Goal: Book appointment/travel/reservation

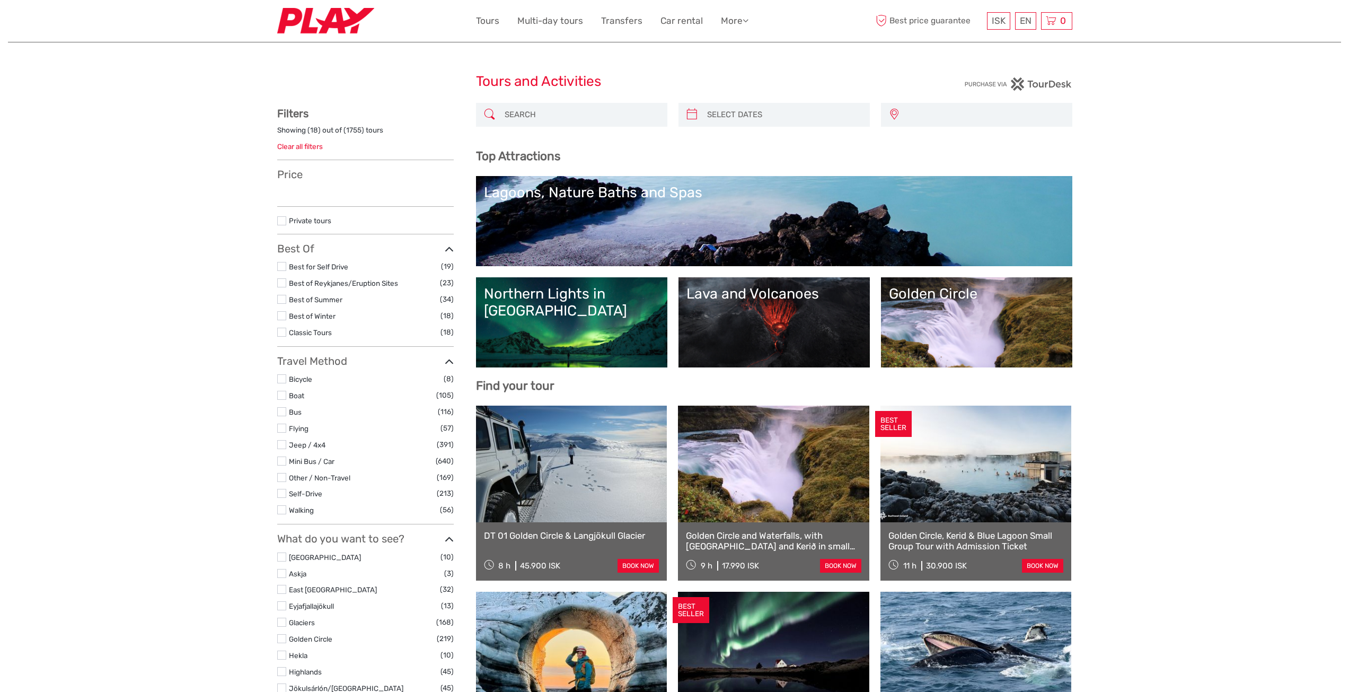
select select
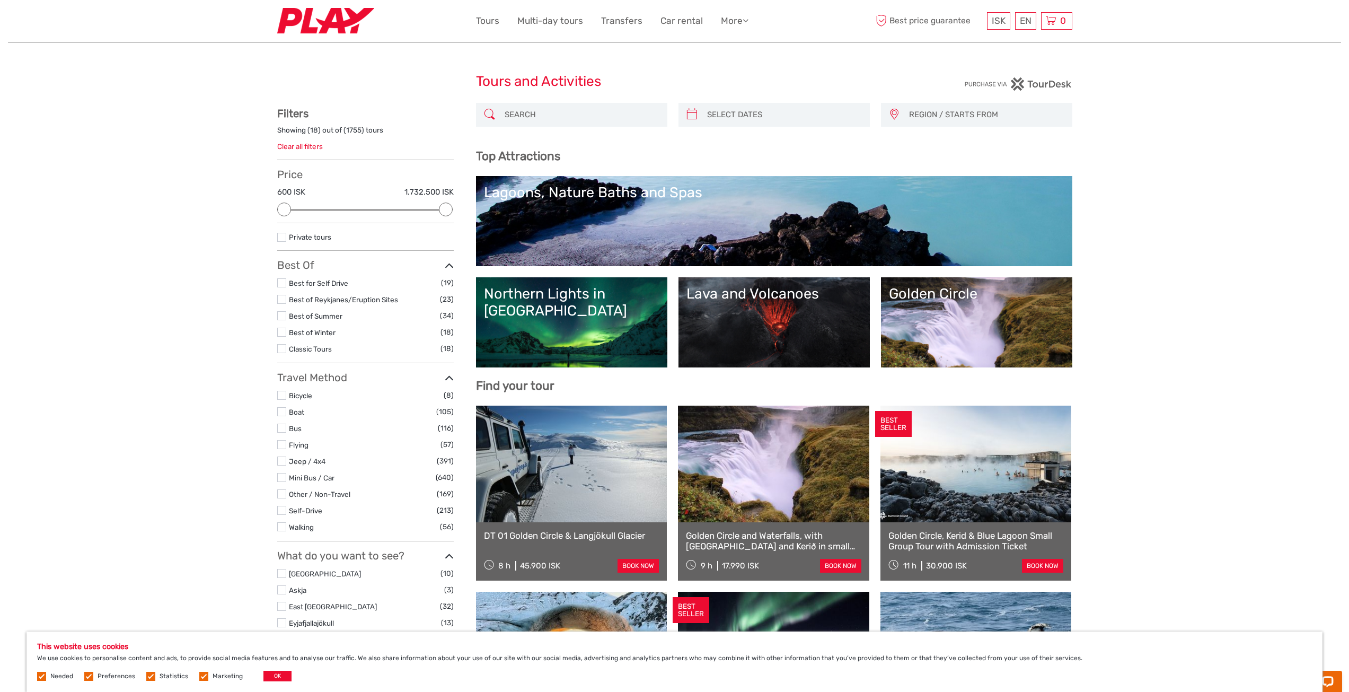
scroll to position [212, 0]
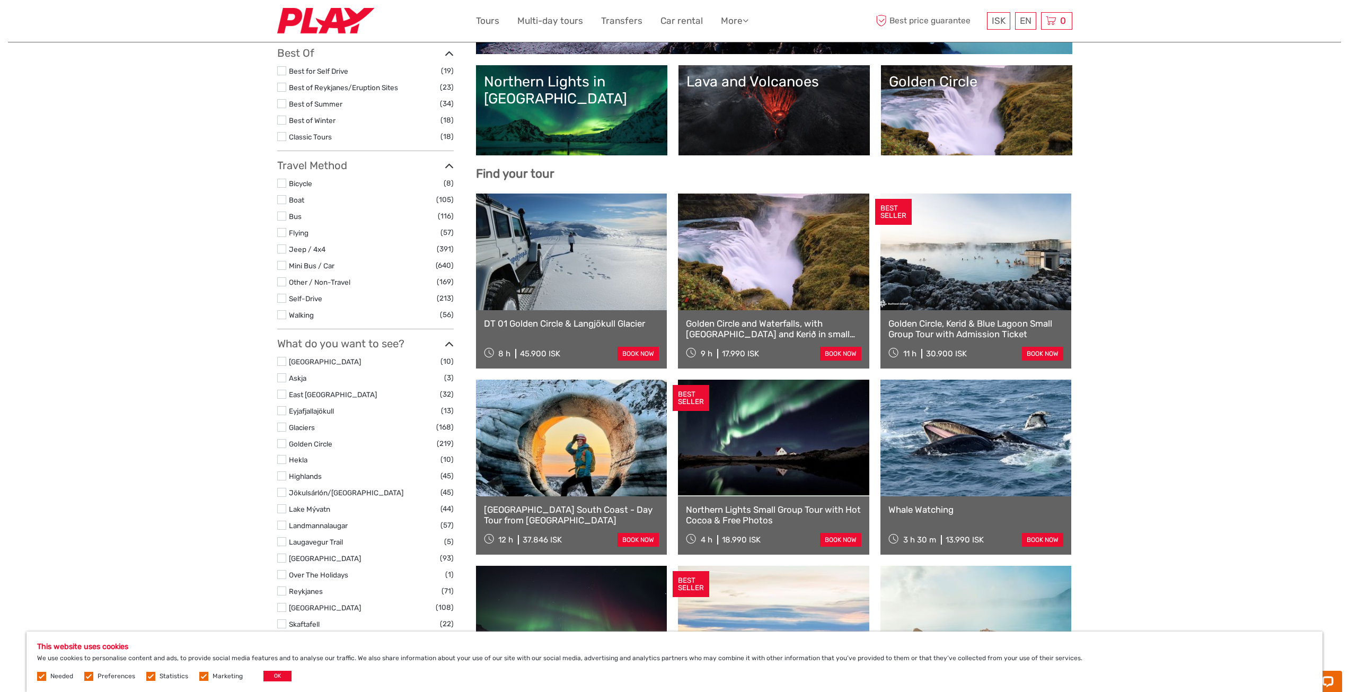
click at [782, 252] on link at bounding box center [773, 252] width 191 height 117
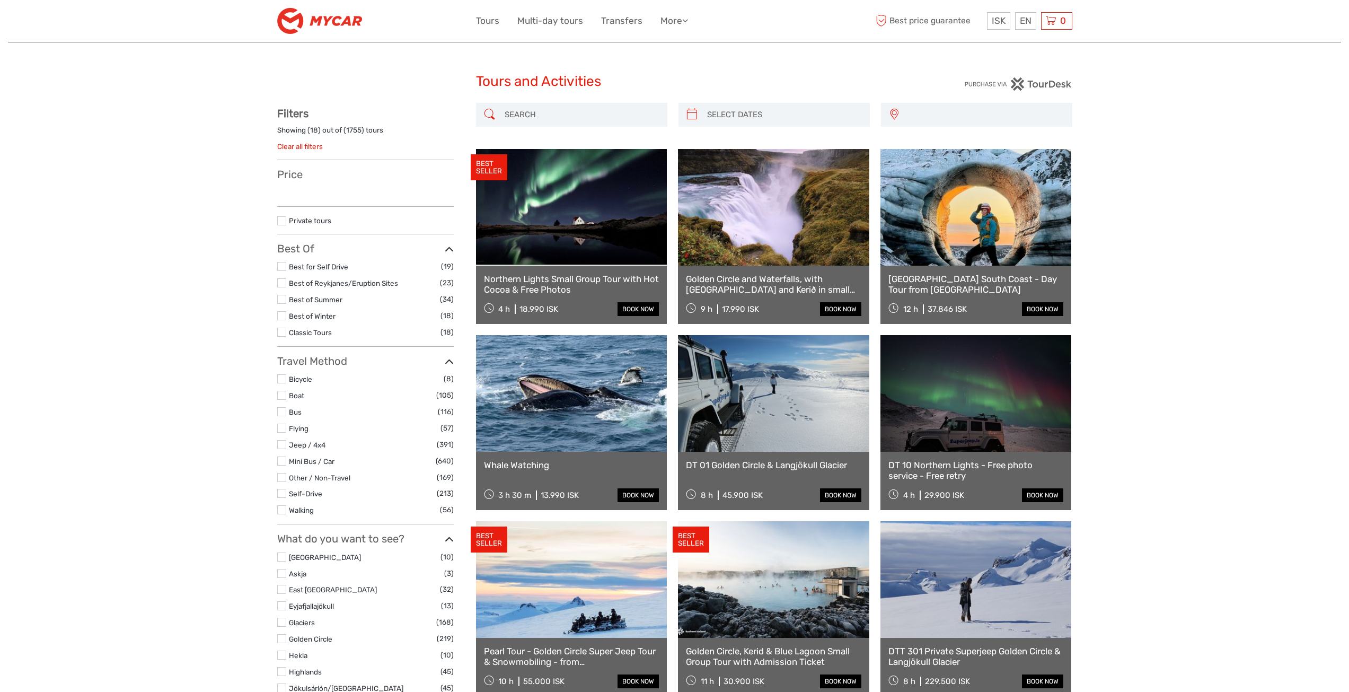
select select
